Goal: Go to known website: Access a specific website the user already knows

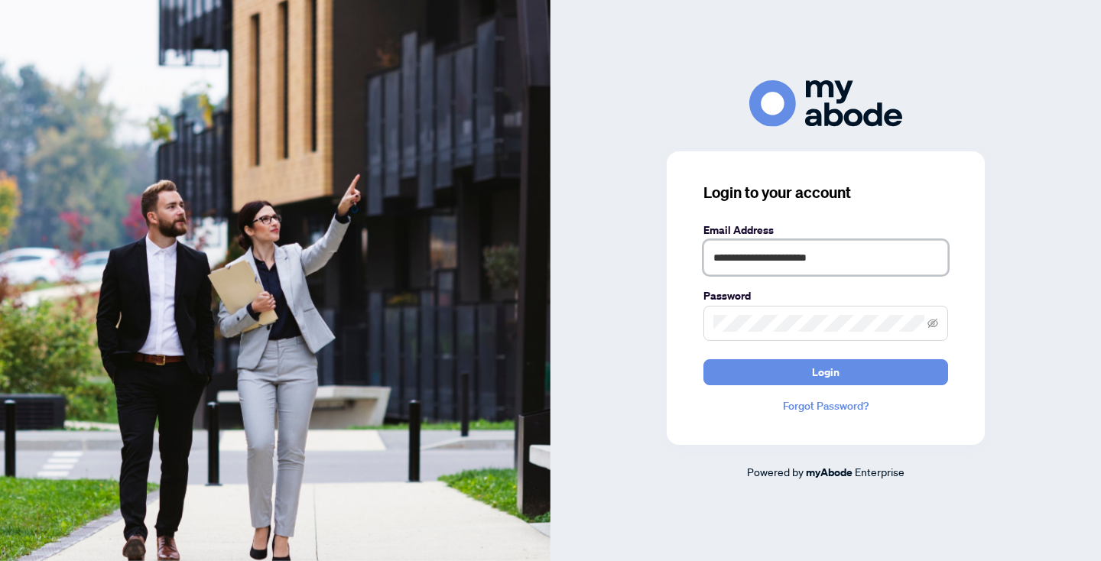
click at [857, 258] on input "**********" at bounding box center [826, 257] width 245 height 35
type input "**********"
click at [834, 370] on span "Login" at bounding box center [826, 372] width 28 height 24
